Goal: Task Accomplishment & Management: Complete application form

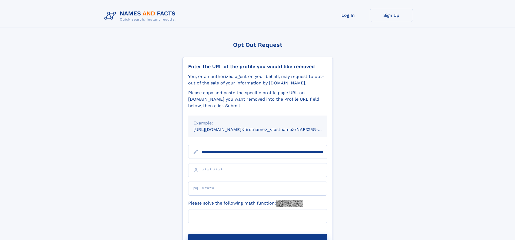
scroll to position [0, 70]
type input "**********"
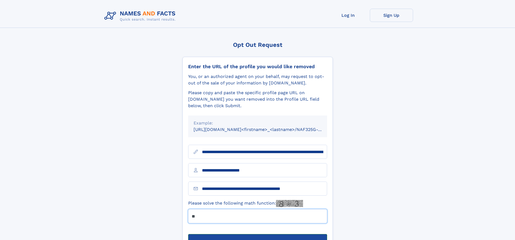
type input "**"
click at [258, 234] on button "Submit Opt Out Request" at bounding box center [257, 242] width 139 height 17
